Goal: Transaction & Acquisition: Purchase product/service

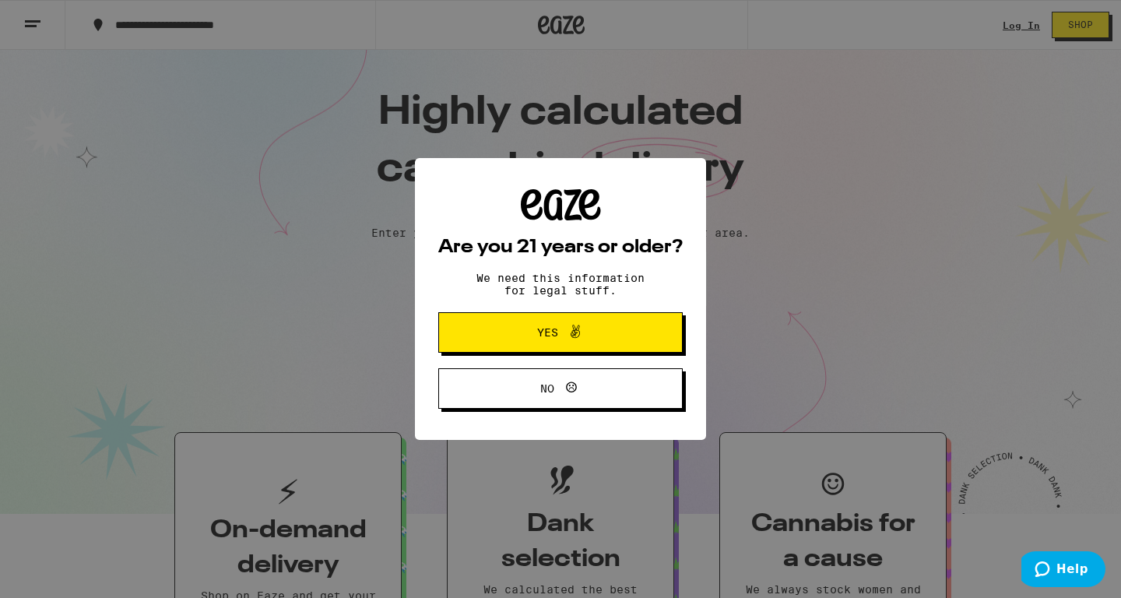
click at [1015, 29] on div "Are you 21 years or older? We need this information for legal stuff. Yes No" at bounding box center [560, 299] width 1121 height 598
click at [638, 334] on button "Yes" at bounding box center [560, 332] width 245 height 40
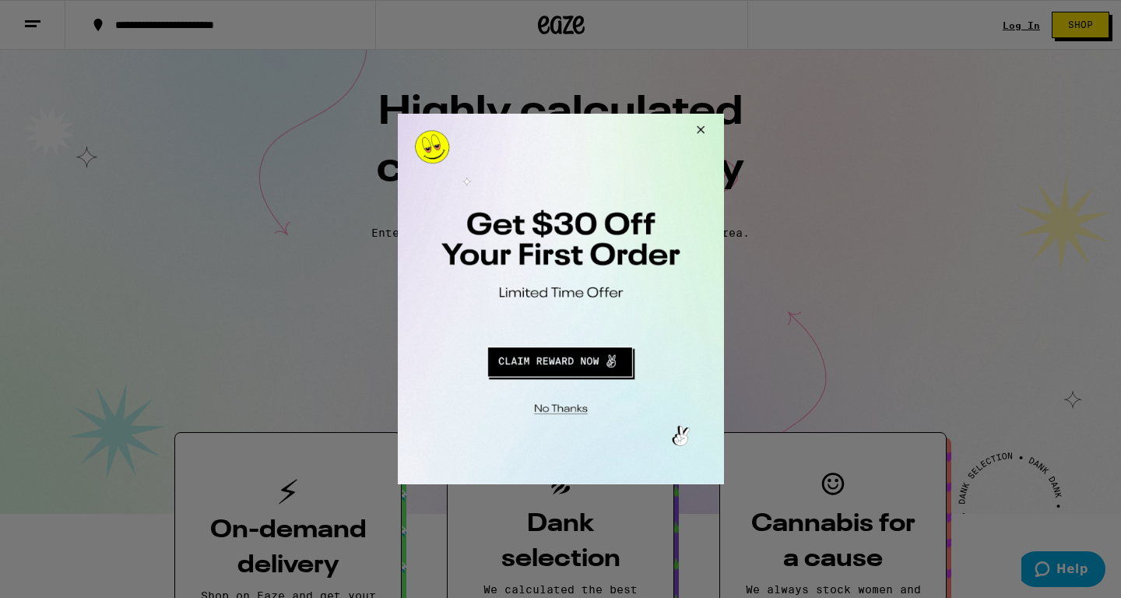
click at [1008, 28] on div at bounding box center [560, 299] width 1121 height 598
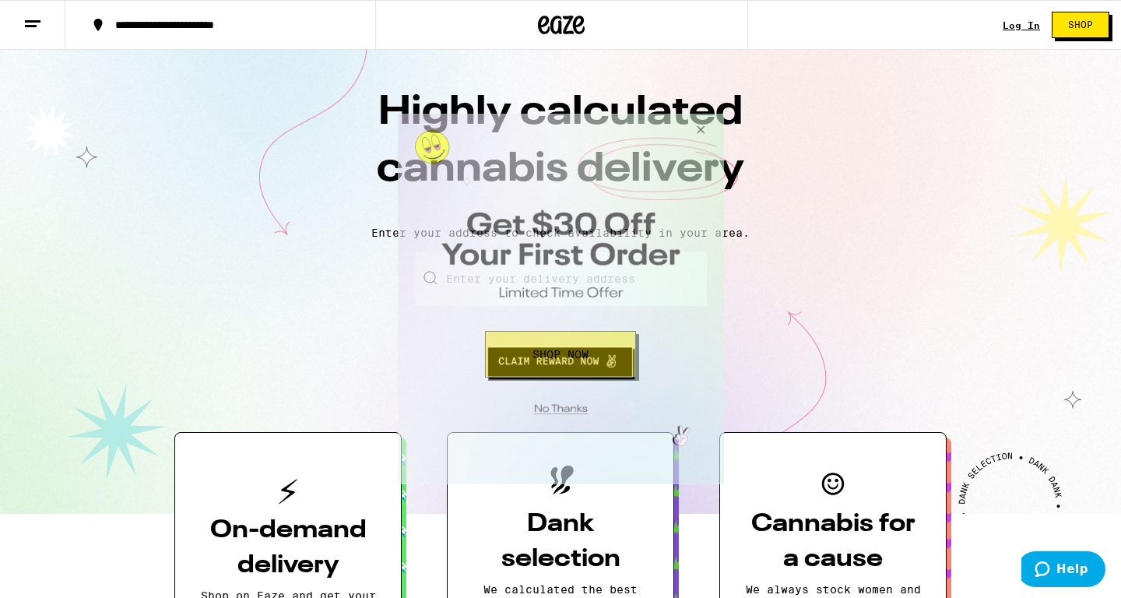
click at [551, 406] on button "Close Modal" at bounding box center [557, 407] width 317 height 24
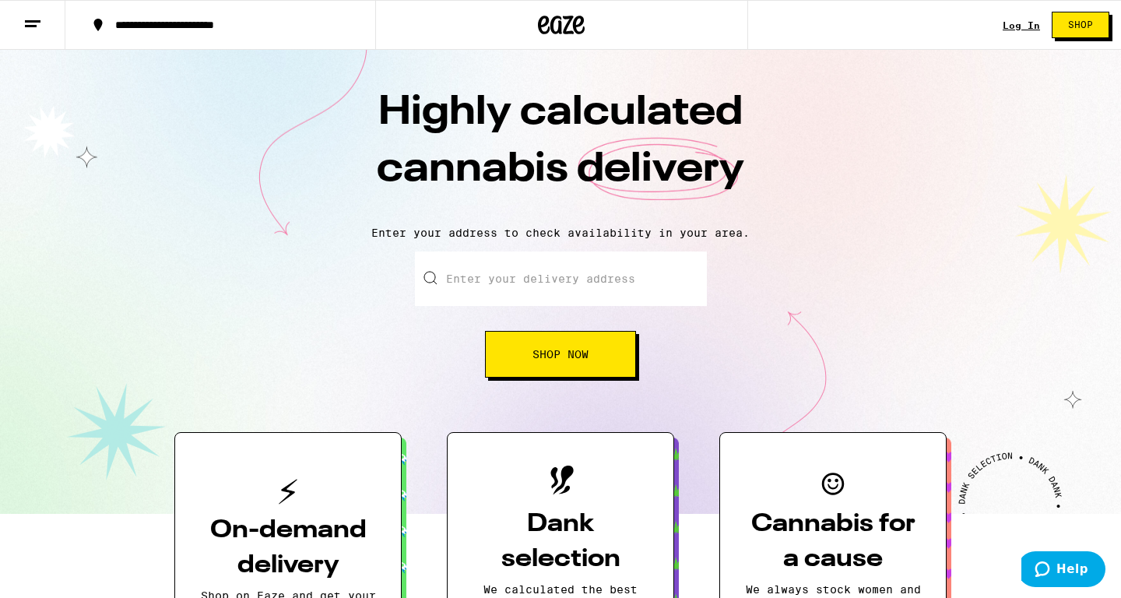
click at [1030, 14] on div "Log In Shop" at bounding box center [1062, 25] width 118 height 50
click at [1010, 28] on div "Log In" at bounding box center [1021, 25] width 37 height 10
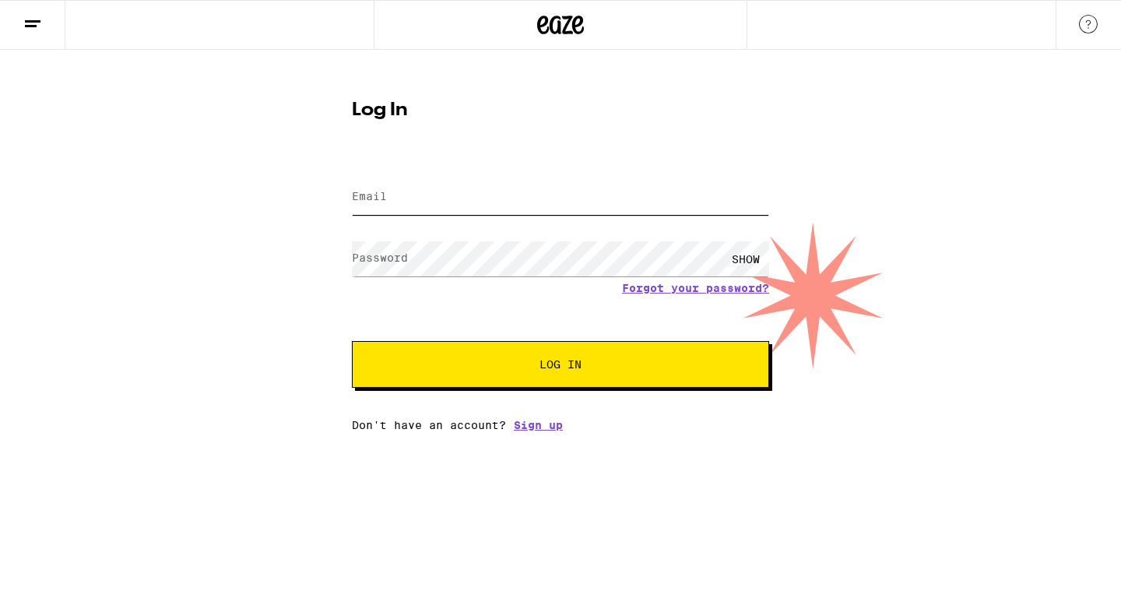
click at [498, 192] on input "Email" at bounding box center [560, 197] width 417 height 35
type input "k"
type input "[EMAIL_ADDRESS][DOMAIN_NAME]"
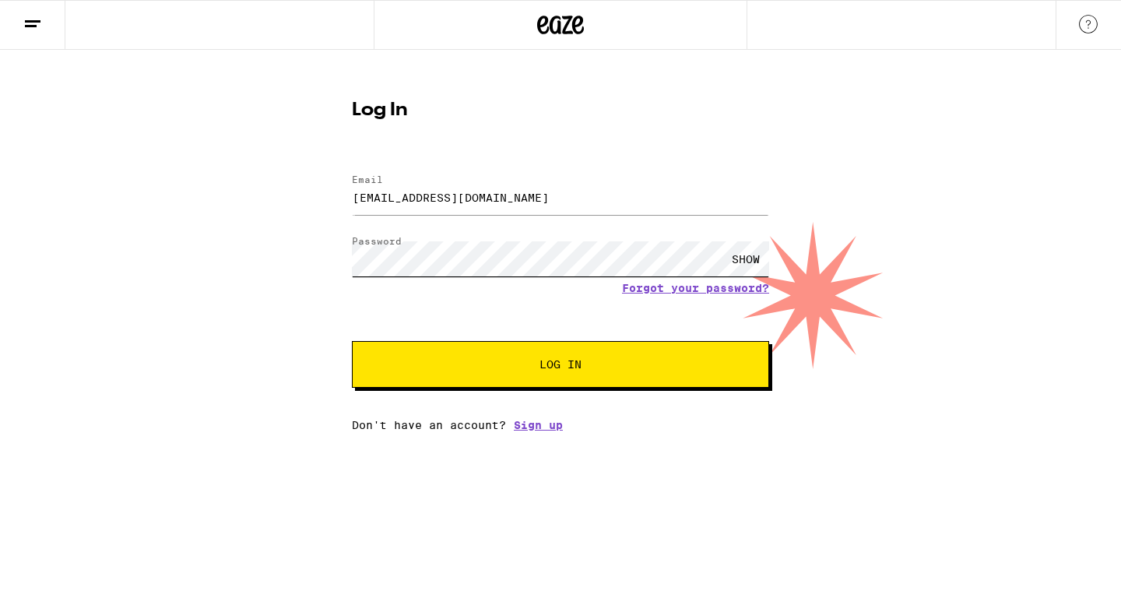
click at [352, 341] on button "Log In" at bounding box center [560, 364] width 417 height 47
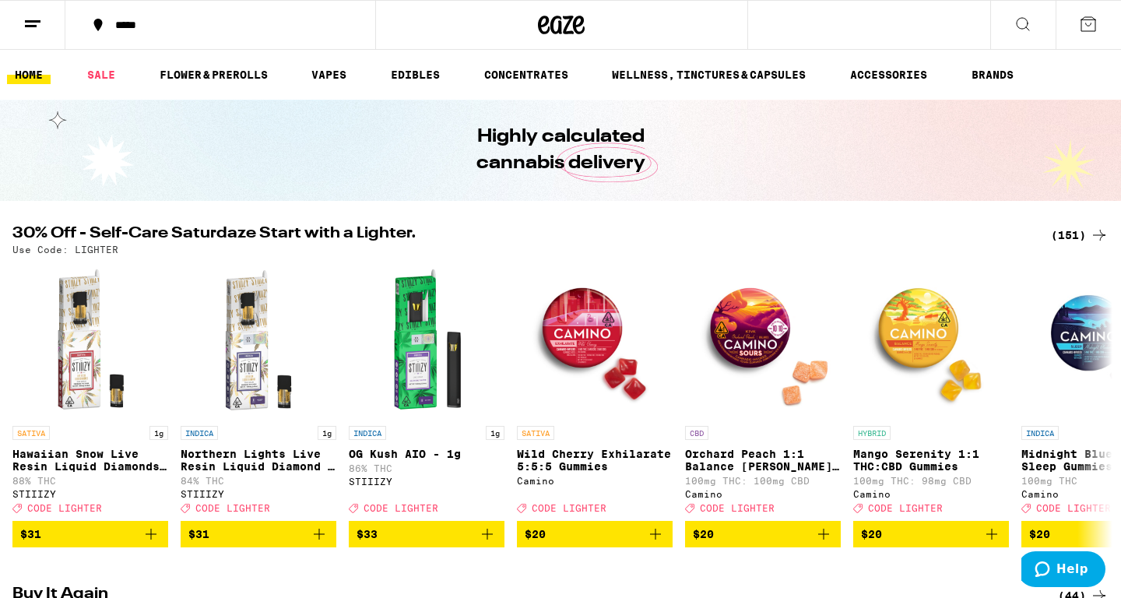
click at [1070, 234] on div "(151)" at bounding box center [1080, 235] width 58 height 19
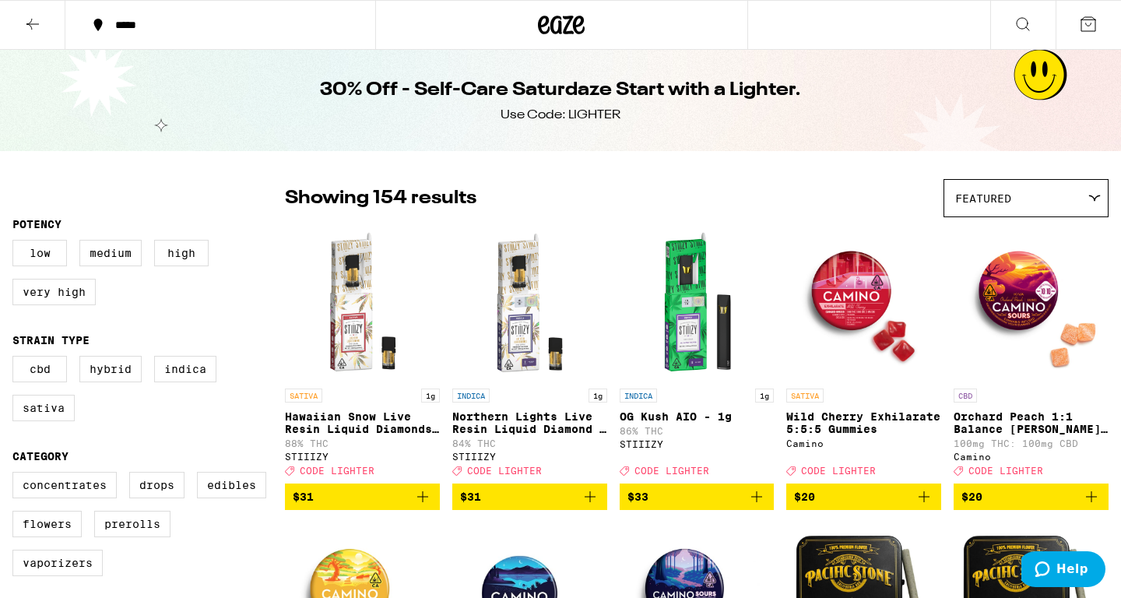
click at [838, 185] on div "Showing 154 results Featured Featured Price: Low to High Price: High to Low" at bounding box center [697, 198] width 824 height 38
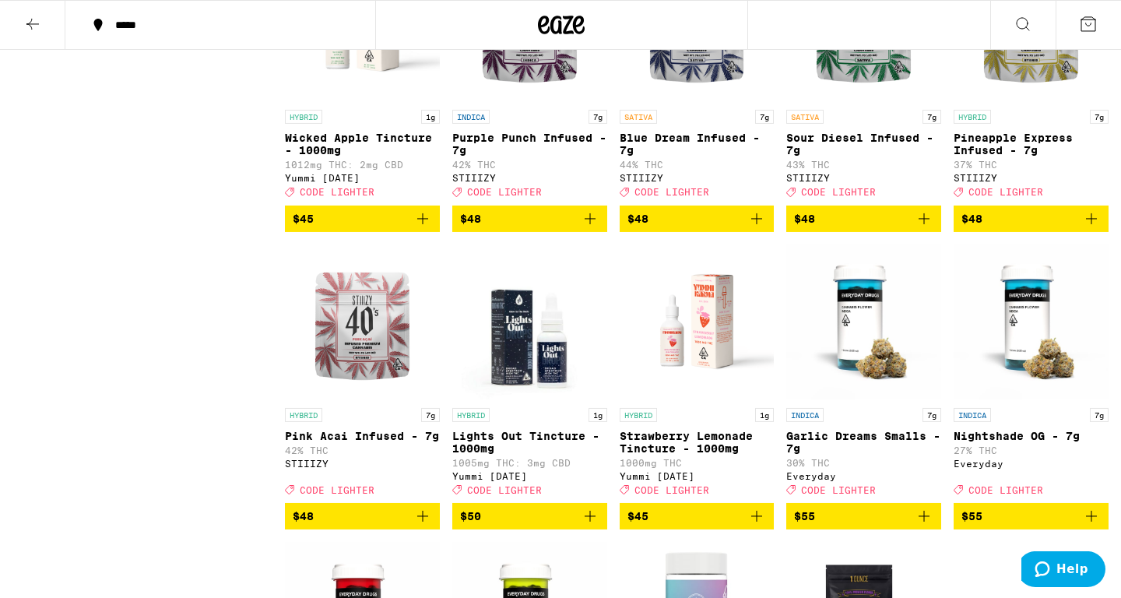
scroll to position [8536, 0]
